Goal: Transaction & Acquisition: Book appointment/travel/reservation

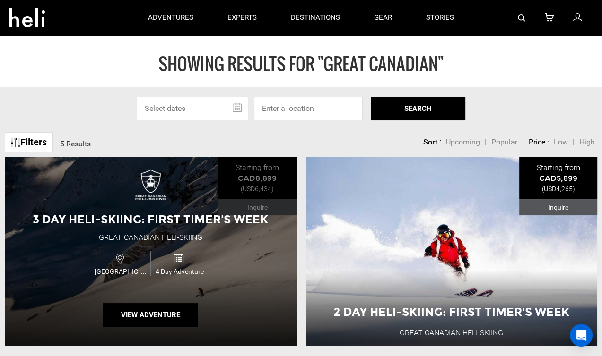
click at [91, 230] on div "3 Day Heli-skiing: First Timer's Week Great Canadian Heli-Skiing Canada 4 Day A…" at bounding box center [151, 251] width 292 height 189
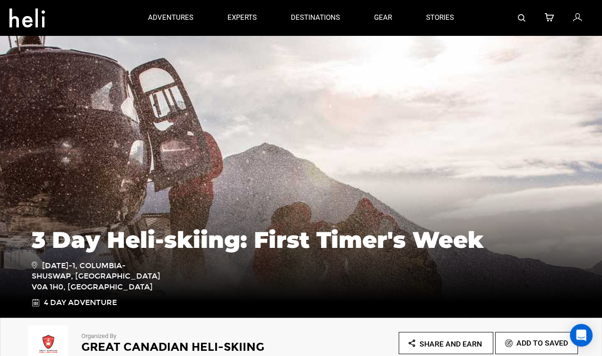
type input "great canadian"
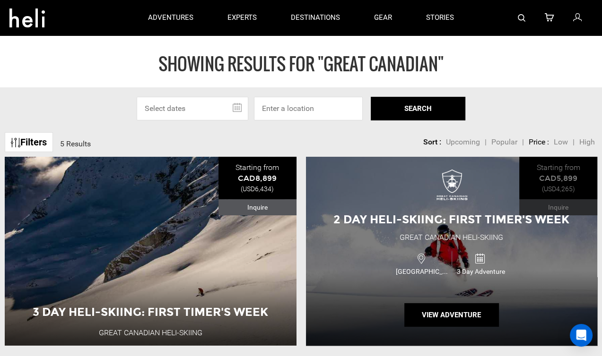
click at [411, 216] on span "2 Day Heli-skiing: First Timer's Week" at bounding box center [451, 220] width 236 height 14
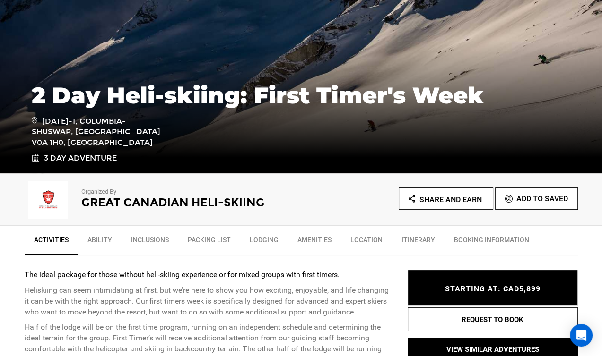
scroll to position [189, 0]
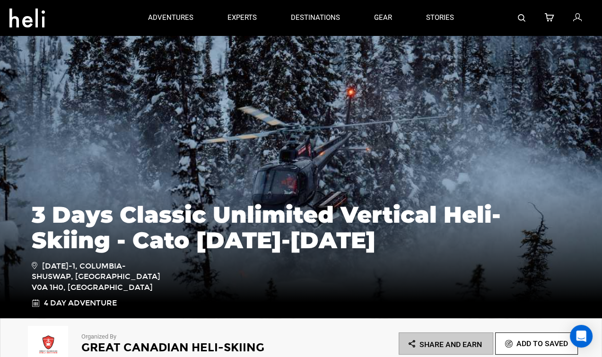
click at [53, 342] on img at bounding box center [48, 345] width 47 height 38
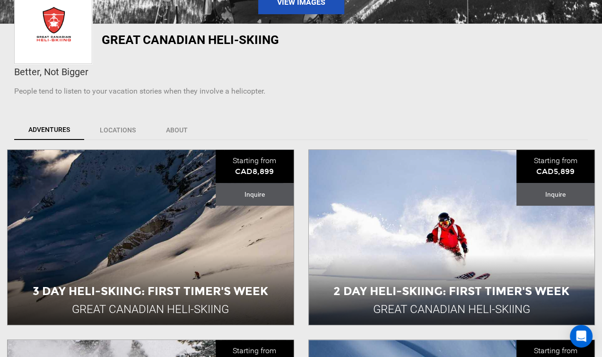
scroll to position [189, 0]
